Goal: Find specific page/section: Find specific page/section

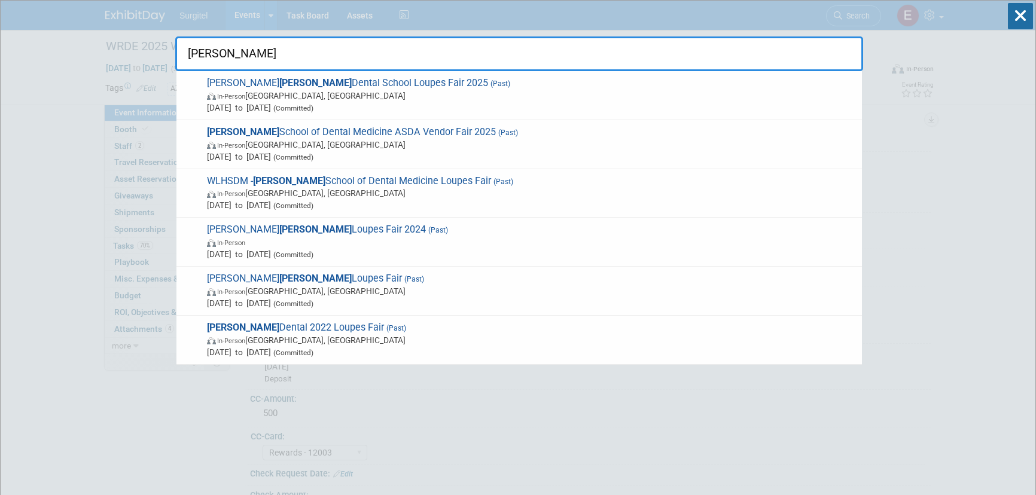
select select "Trade Show"
select select "Dental"
select select "Rewards - 12003"
select select "Yes"
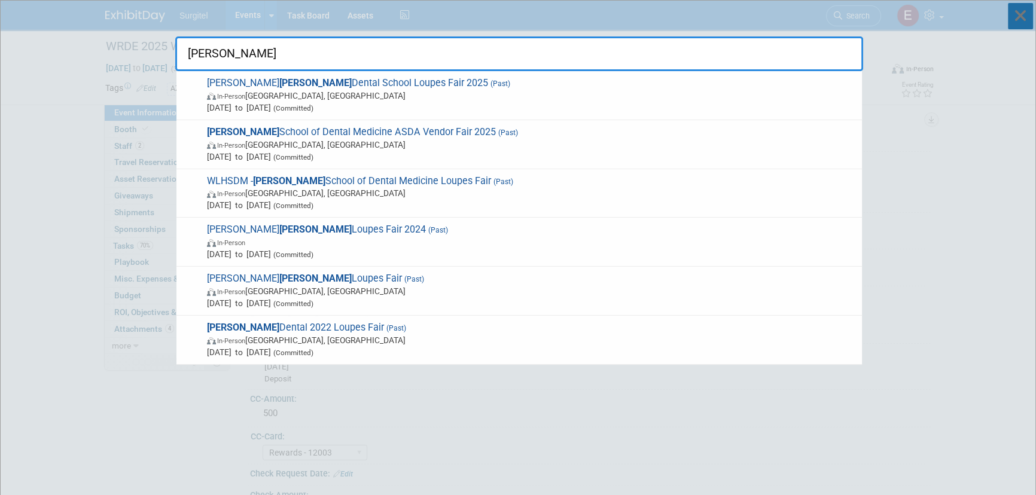
click at [1029, 16] on icon at bounding box center [1020, 16] width 25 height 26
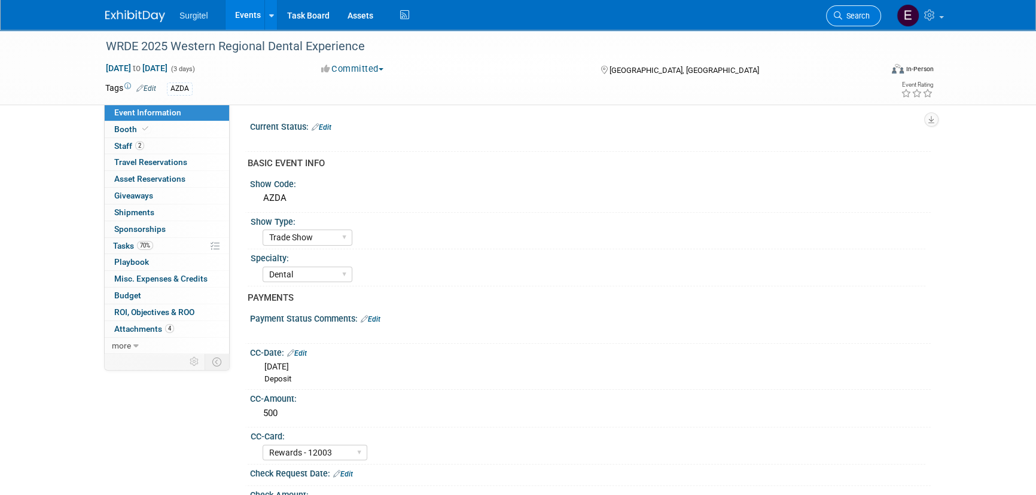
click at [848, 17] on span "Search" at bounding box center [856, 15] width 28 height 9
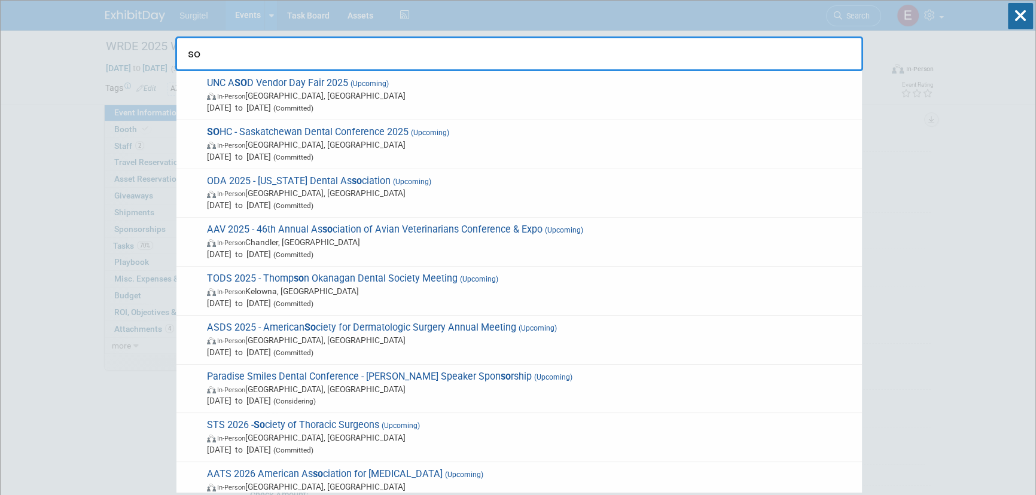
type input "s"
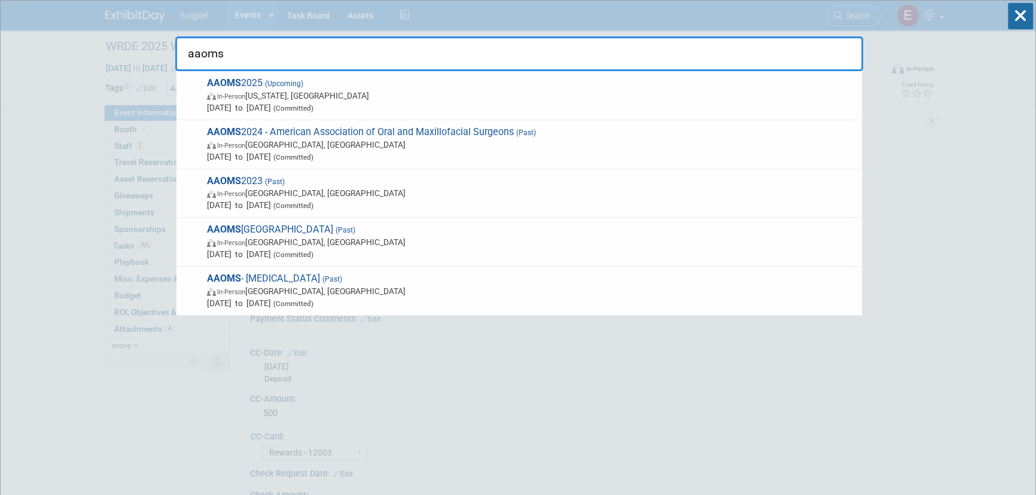
type input "aaoms"
click at [1010, 8] on icon at bounding box center [1020, 16] width 25 height 26
